Goal: Find specific page/section: Find specific page/section

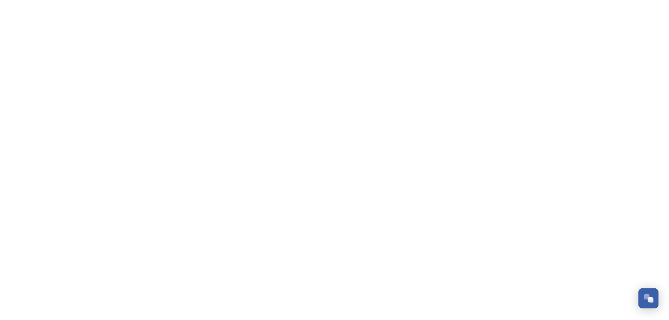
scroll to position [168, 0]
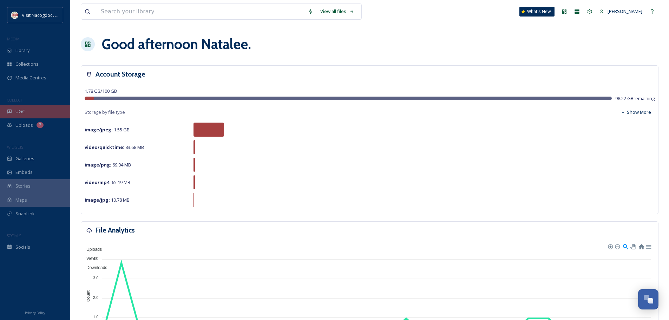
click at [22, 109] on span "UGC" at bounding box center [19, 111] width 9 height 7
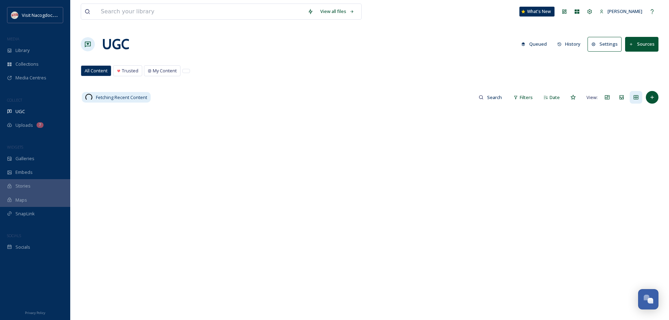
click at [647, 48] on button "Sources" at bounding box center [641, 44] width 33 height 14
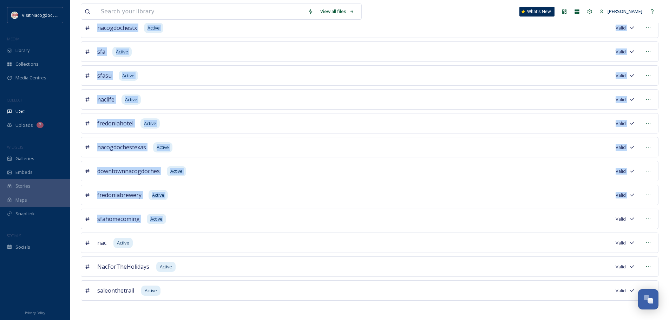
scroll to position [248, 0]
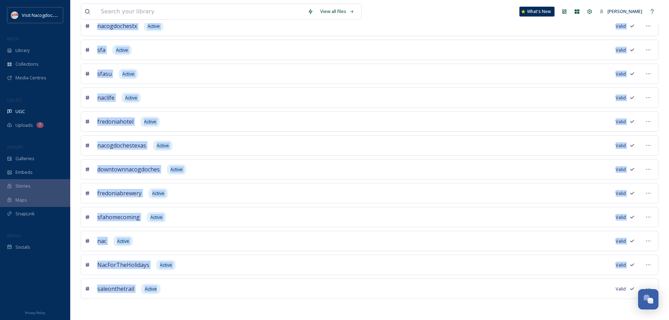
drag, startPoint x: 94, startPoint y: 157, endPoint x: 251, endPoint y: 279, distance: 199.3
click at [251, 279] on div "nacogdoches Active Valid visitnacogdoches Active Valid visitnac Active Safe Val…" at bounding box center [370, 97] width 578 height 403
copy div "nacogdoches Active Valid visitnacogdoches Active Valid visitnac Active Safe Val…"
